Goal: Task Accomplishment & Management: Manage account settings

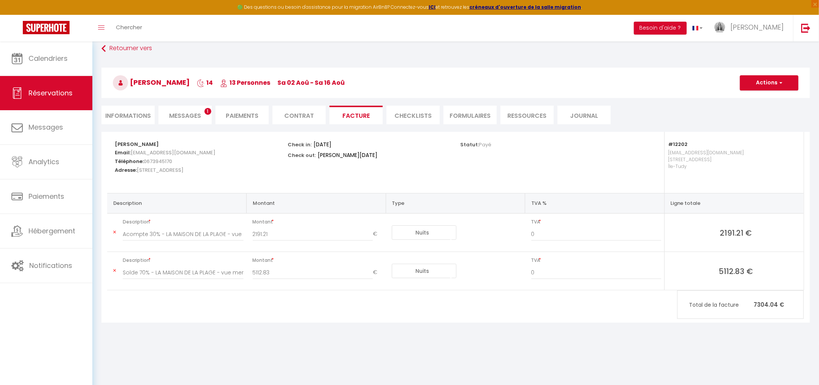
scroll to position [41, 0]
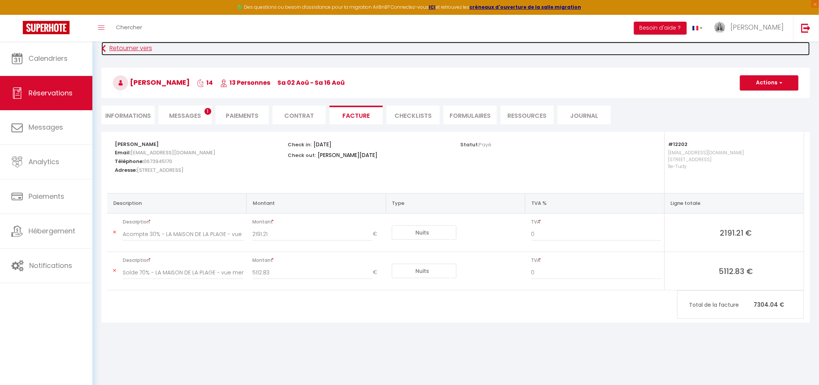
click at [141, 46] on link "Retourner vers" at bounding box center [455, 49] width 708 height 14
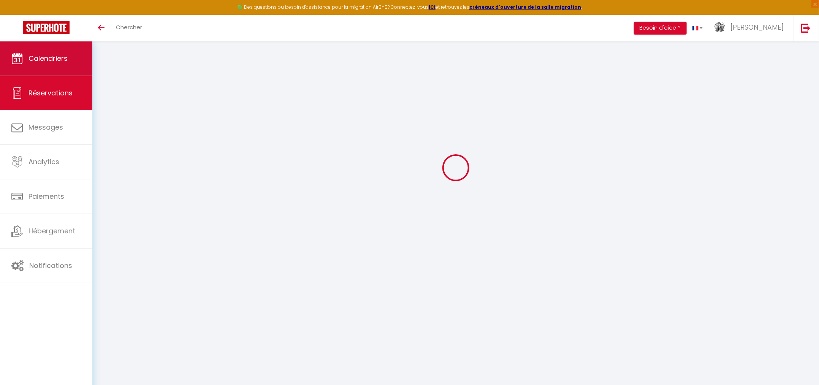
click at [63, 62] on span "Calendriers" at bounding box center [47, 58] width 39 height 9
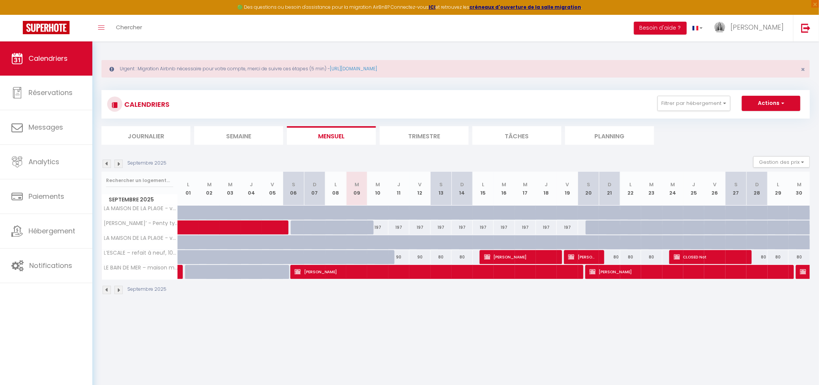
click at [105, 162] on img at bounding box center [107, 164] width 8 height 8
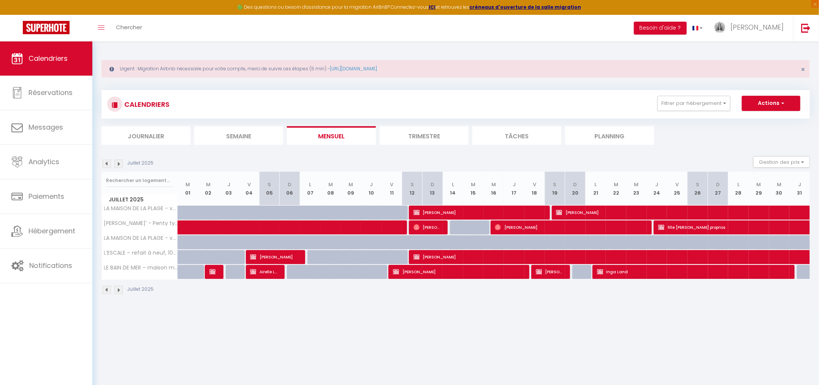
click at [105, 162] on img at bounding box center [107, 164] width 8 height 8
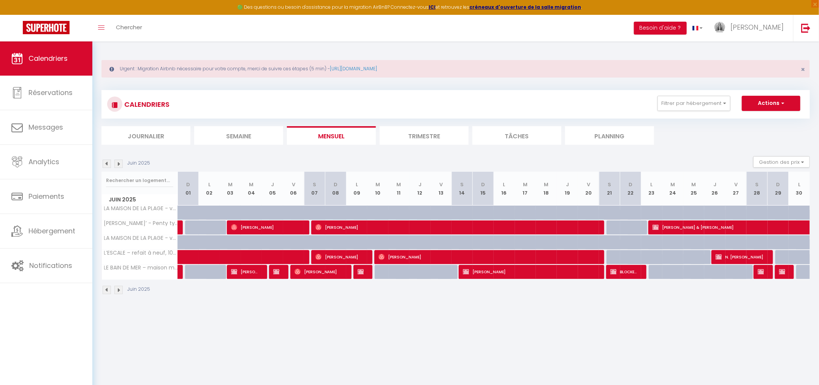
click at [105, 162] on img at bounding box center [107, 164] width 8 height 8
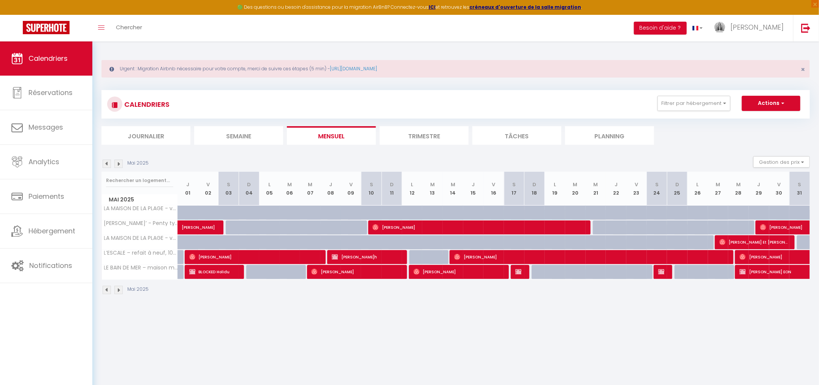
click at [106, 163] on img at bounding box center [107, 164] width 8 height 8
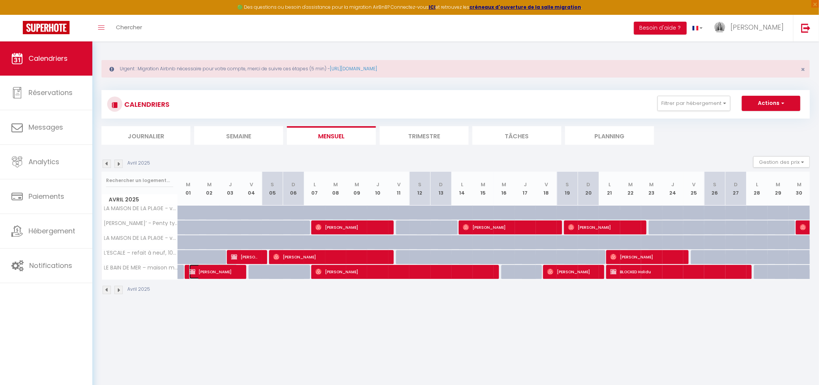
click at [213, 274] on span "Thierry Allain" at bounding box center [213, 271] width 49 height 14
select select "OK"
select select "KO"
select select "0"
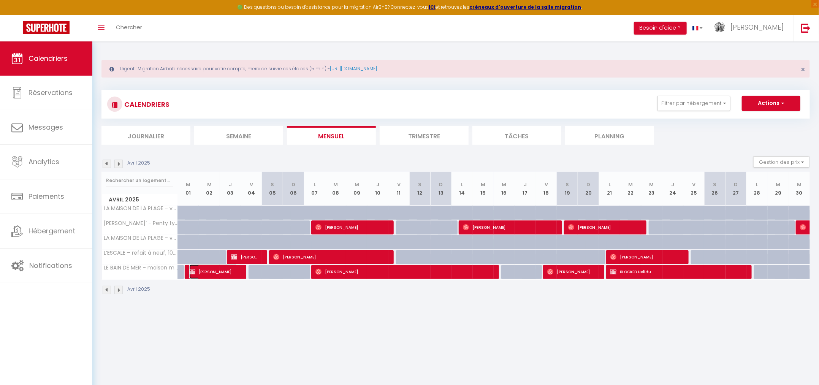
select select "1"
select select
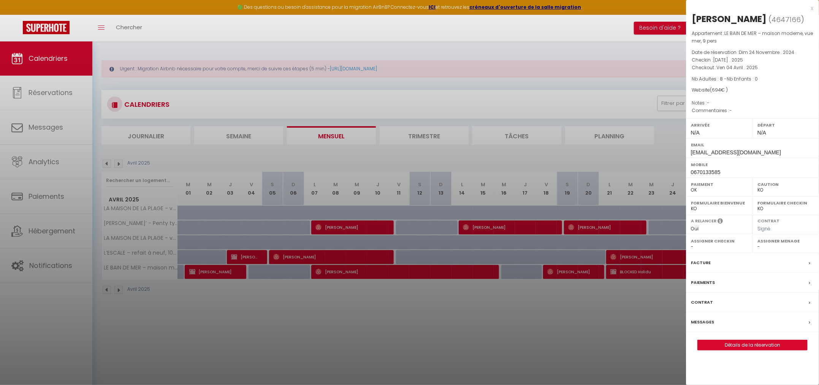
click at [705, 263] on label "Facture" at bounding box center [701, 263] width 20 height 8
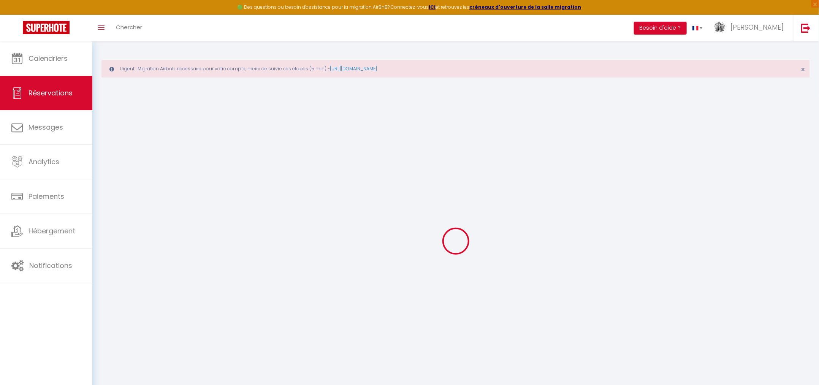
select select
checkbox input "false"
select index
select select
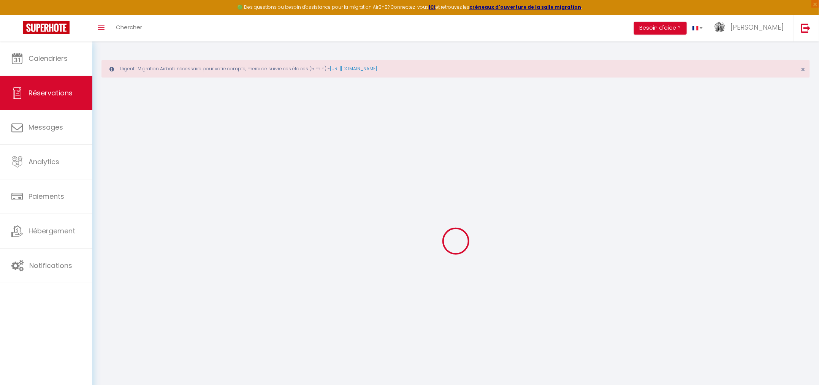
select select
checkbox input "false"
select index
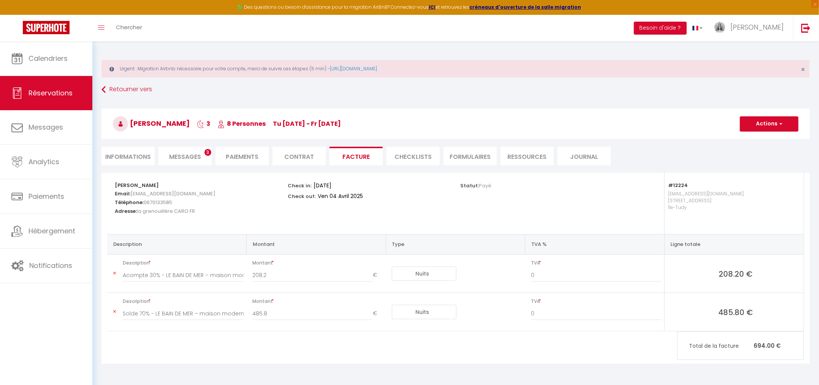
click at [246, 157] on li "Paiements" at bounding box center [241, 156] width 53 height 19
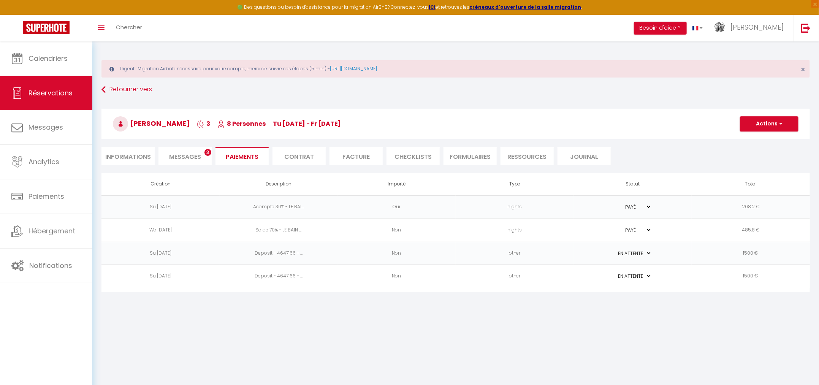
click at [646, 252] on select "PAYÉ EN ATTENTE" at bounding box center [633, 253] width 38 height 7
click at [647, 252] on select "PAYÉ EN ATTENTE" at bounding box center [633, 253] width 38 height 7
click at [247, 158] on li "Paiements" at bounding box center [241, 156] width 53 height 19
click at [297, 156] on li "Contrat" at bounding box center [298, 156] width 53 height 19
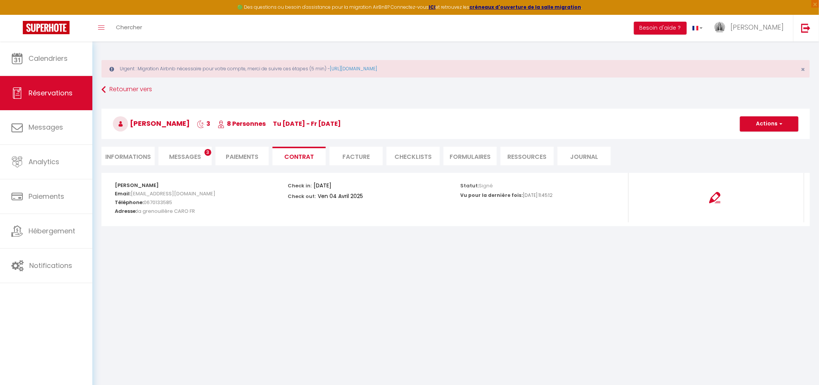
click at [263, 157] on li "Paiements" at bounding box center [241, 156] width 53 height 19
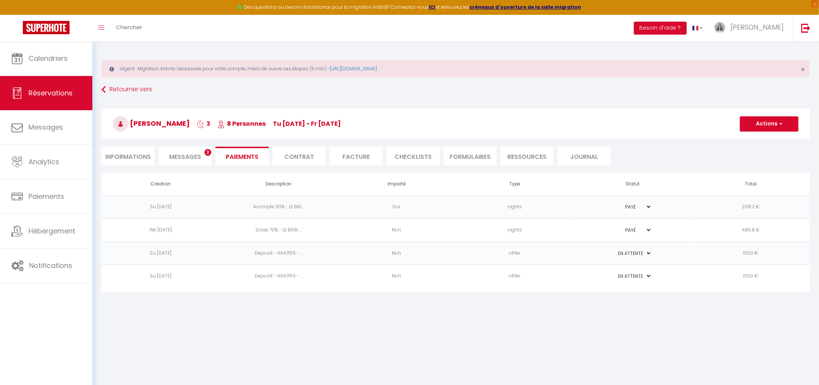
click at [301, 155] on li "Contrat" at bounding box center [298, 156] width 53 height 19
